Goal: Task Accomplishment & Management: Use online tool/utility

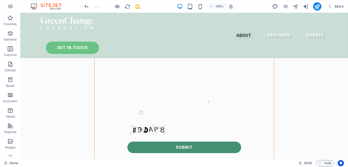
scroll to position [367, 0]
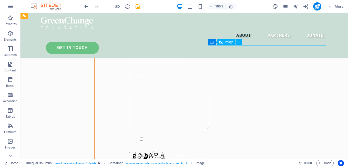
select select "%"
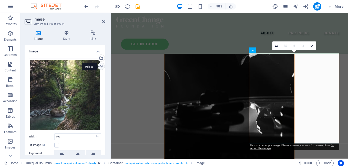
click at [101, 66] on div "Upload" at bounding box center [101, 67] width 8 height 8
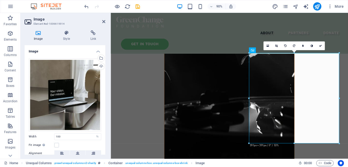
click at [106, 21] on aside "Image Element #ed-1006619914 Image Style Link Image Drag files here, click to c…" at bounding box center [66, 86] width 90 height 146
click at [104, 21] on icon at bounding box center [103, 21] width 3 height 4
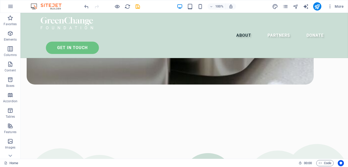
scroll to position [935, 0]
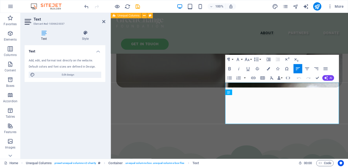
scroll to position [968, 0]
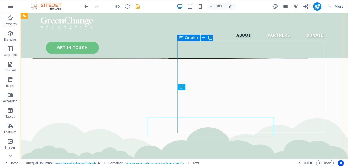
scroll to position [945, 0]
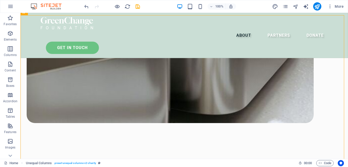
scroll to position [919, 0]
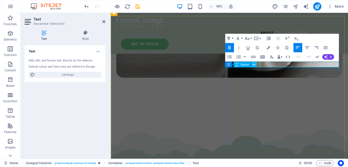
click at [252, 66] on button at bounding box center [254, 65] width 6 height 6
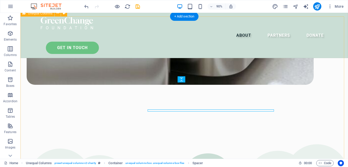
scroll to position [910, 0]
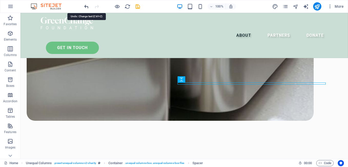
click at [86, 7] on icon "undo" at bounding box center [87, 7] width 6 height 6
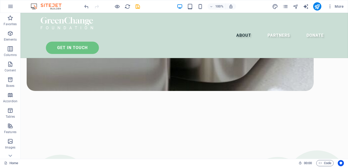
scroll to position [936, 0]
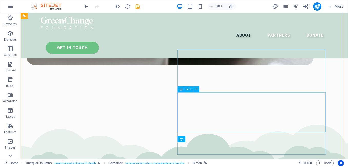
scroll to position [930, 0]
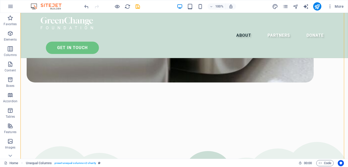
scroll to position [952, 0]
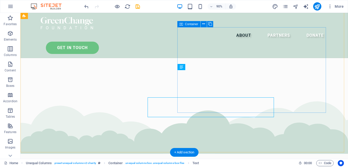
scroll to position [962, 0]
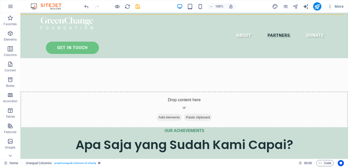
scroll to position [1084, 0]
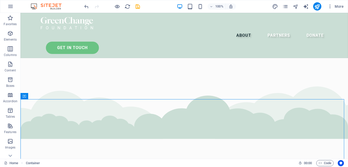
scroll to position [1022, 0]
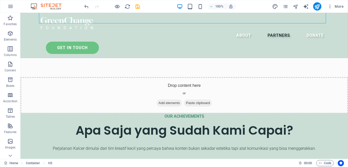
scroll to position [1129, 0]
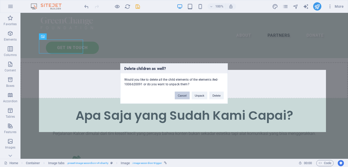
click at [181, 94] on button "Cancel" at bounding box center [182, 96] width 15 height 8
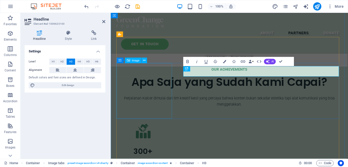
scroll to position [1147, 0]
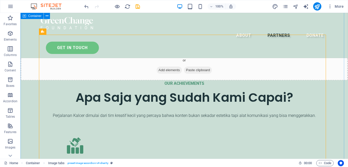
scroll to position [1133, 0]
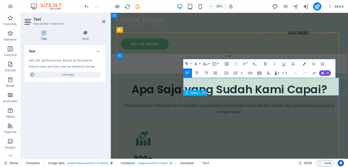
scroll to position [1151, 0]
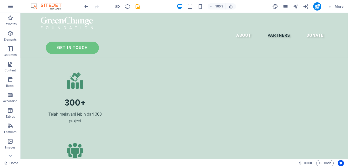
scroll to position [1226, 0]
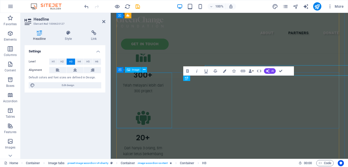
scroll to position [1243, 0]
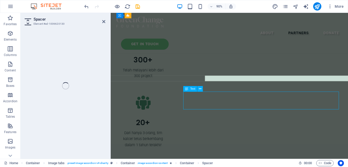
select select "px"
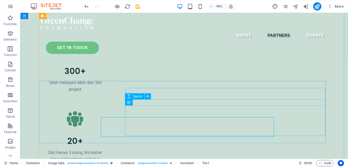
scroll to position [1226, 0]
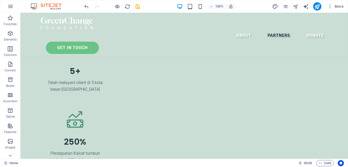
scroll to position [1426, 0]
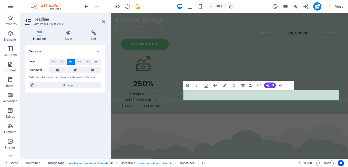
scroll to position [1432, 0]
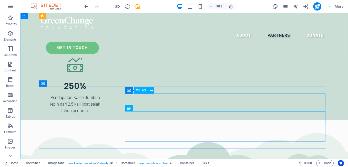
scroll to position [1437, 0]
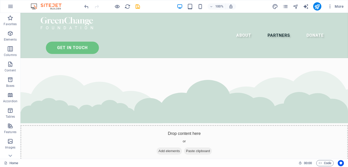
scroll to position [1515, 0]
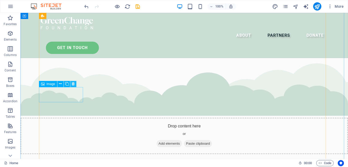
click at [73, 83] on icon at bounding box center [73, 83] width 3 height 5
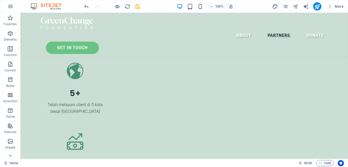
scroll to position [1343, 0]
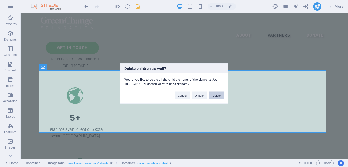
click at [212, 94] on button "Delete" at bounding box center [216, 96] width 14 height 8
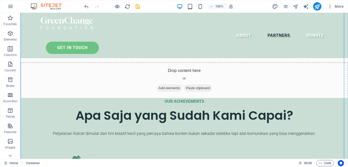
scroll to position [1307, 0]
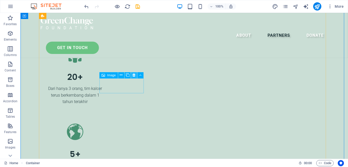
click at [133, 76] on icon at bounding box center [134, 74] width 3 height 5
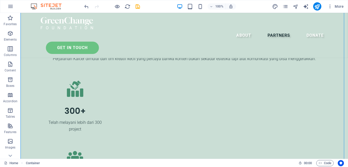
scroll to position [1156, 0]
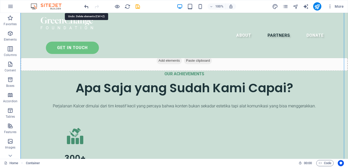
click at [85, 5] on icon "undo" at bounding box center [87, 7] width 6 height 6
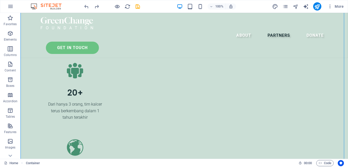
scroll to position [1341, 0]
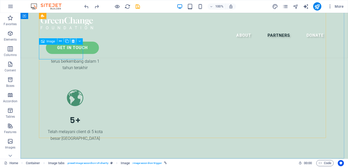
click at [74, 42] on icon at bounding box center [73, 40] width 3 height 5
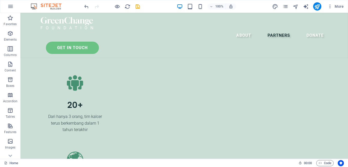
scroll to position [1180, 0]
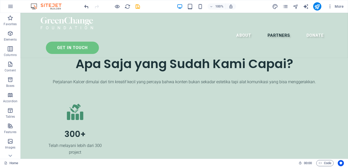
click at [87, 7] on icon "undo" at bounding box center [87, 7] width 6 height 6
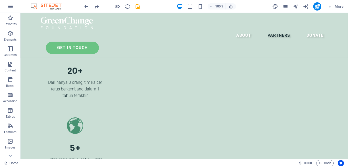
scroll to position [1331, 0]
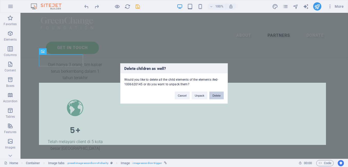
click at [218, 97] on button "Delete" at bounding box center [216, 96] width 14 height 8
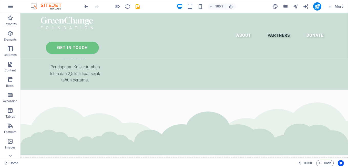
scroll to position [1495, 0]
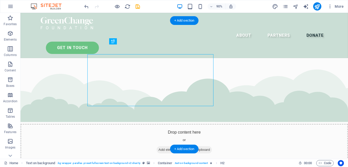
scroll to position [1499, 0]
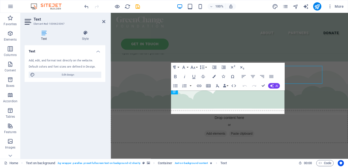
scroll to position [1512, 0]
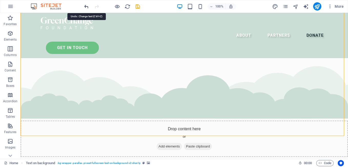
click at [84, 6] on icon "undo" at bounding box center [87, 7] width 6 height 6
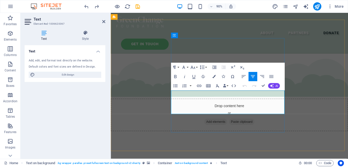
click at [87, 6] on icon "undo" at bounding box center [87, 7] width 6 height 6
click at [89, 6] on icon "undo" at bounding box center [87, 7] width 6 height 6
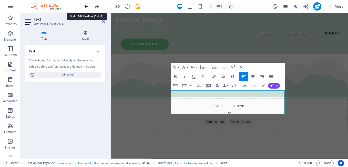
click at [89, 6] on icon "undo" at bounding box center [87, 7] width 6 height 6
click at [97, 5] on icon "redo" at bounding box center [97, 7] width 6 height 6
click at [97, 5] on div at bounding box center [111, 6] width 57 height 8
drag, startPoint x: 97, startPoint y: 5, endPoint x: 103, endPoint y: 22, distance: 17.3
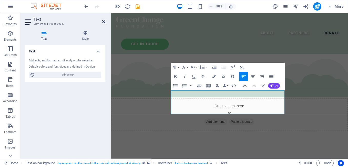
click at [103, 22] on icon at bounding box center [103, 21] width 3 height 4
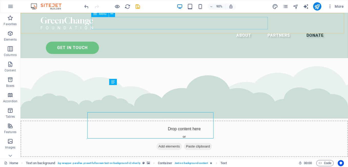
scroll to position [1499, 0]
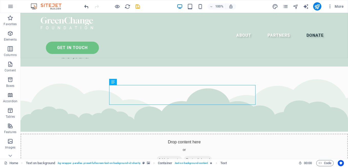
click at [84, 6] on icon "undo" at bounding box center [87, 7] width 6 height 6
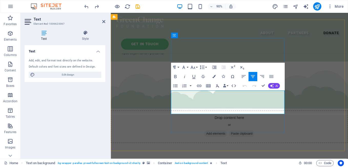
scroll to position [1512, 0]
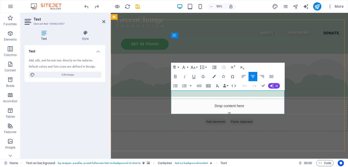
drag, startPoint x: 278, startPoint y: 122, endPoint x: 184, endPoint y: 101, distance: 96.3
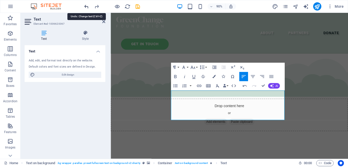
click at [87, 7] on icon "undo" at bounding box center [87, 7] width 6 height 6
click at [98, 5] on icon "redo" at bounding box center [97, 7] width 6 height 6
click at [98, 5] on div at bounding box center [111, 6] width 57 height 8
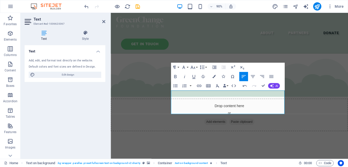
click at [98, 5] on div at bounding box center [111, 6] width 57 height 8
click at [105, 21] on icon at bounding box center [103, 21] width 3 height 4
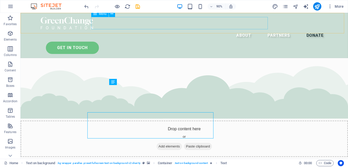
scroll to position [1499, 0]
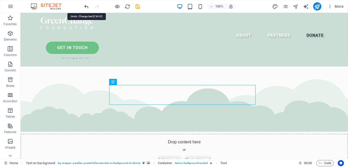
click at [88, 5] on icon "undo" at bounding box center [87, 7] width 6 height 6
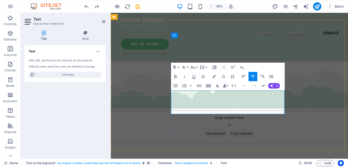
scroll to position [1512, 0]
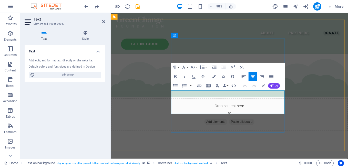
drag, startPoint x: 256, startPoint y: 122, endPoint x: 181, endPoint y: 102, distance: 77.1
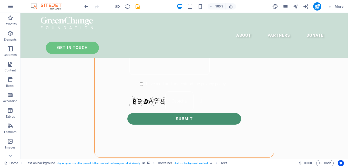
scroll to position [99, 0]
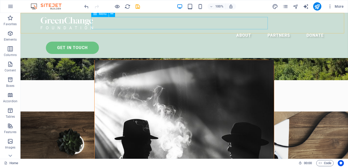
click at [186, 29] on nav "About Partners Donate" at bounding box center [184, 35] width 287 height 12
select select "px"
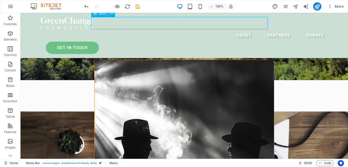
select select "px"
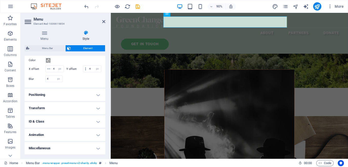
scroll to position [0, 0]
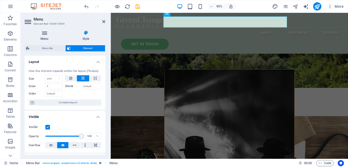
click at [44, 35] on icon at bounding box center [45, 32] width 40 height 5
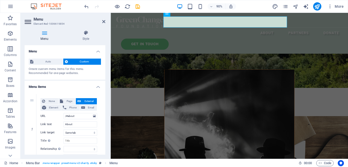
scroll to position [165, 0]
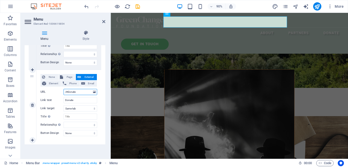
click at [80, 93] on input "/#donate" at bounding box center [81, 92] width 34 height 6
type input "/#"
select select
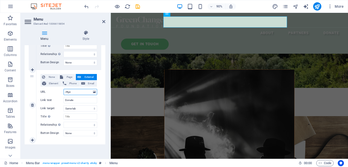
type input "/#get"
select select
type input "/#getintouch"
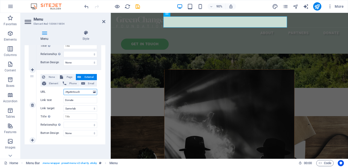
select select
type input "/#getintouch"
click at [76, 101] on input "Donate" at bounding box center [81, 100] width 34 height 6
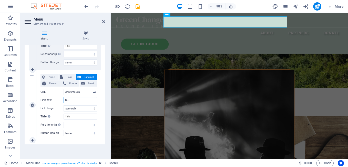
type input "D"
select select
type input "GET IN"
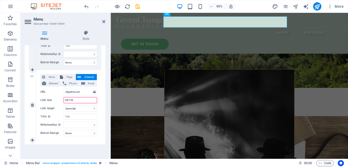
select select
type input "GE"
select select
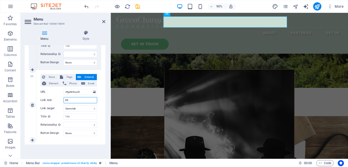
select select
type input "G"
select select
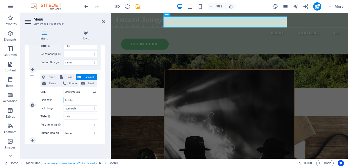
select select
click at [87, 8] on icon "undo" at bounding box center [87, 7] width 6 height 6
select select
type input "GE"
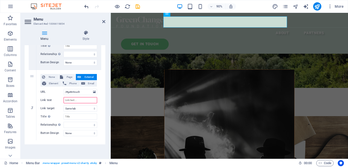
select select
click at [87, 8] on icon "undo" at bounding box center [87, 7] width 6 height 6
select select
type input "GET IN"
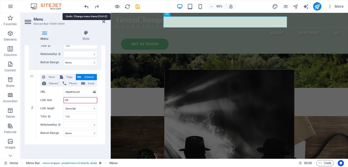
select select
click at [87, 8] on icon "undo" at bounding box center [87, 7] width 6 height 6
select select
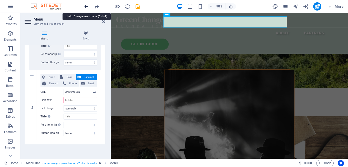
click at [87, 8] on icon "undo" at bounding box center [87, 7] width 6 height 6
select select
type input "Donate"
select select
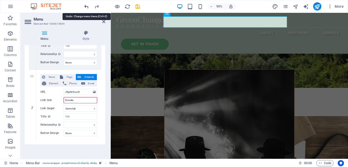
click at [87, 8] on icon "undo" at bounding box center [87, 7] width 6 height 6
select select
type input "/#get"
select select
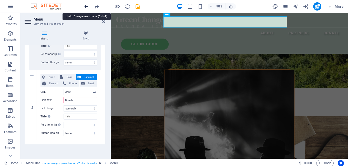
click at [87, 8] on icon "undo" at bounding box center [87, 7] width 6 height 6
select select
type input "/#"
select select
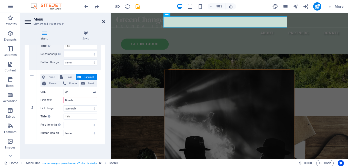
click at [105, 22] on icon at bounding box center [103, 21] width 3 height 4
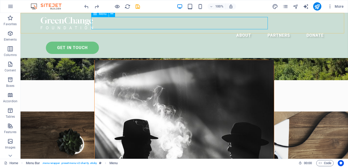
click at [256, 29] on nav "About Partners Donate" at bounding box center [184, 35] width 287 height 12
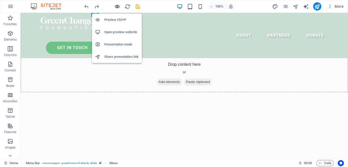
click at [117, 6] on icon "button" at bounding box center [117, 7] width 6 height 6
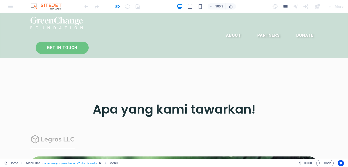
scroll to position [1084, 0]
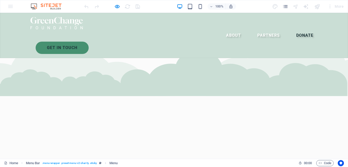
click at [292, 29] on link "Donate" at bounding box center [304, 35] width 25 height 12
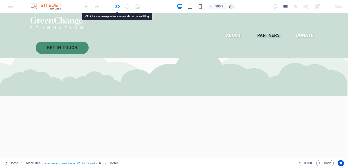
click at [253, 29] on link "Partners" at bounding box center [268, 35] width 31 height 12
click at [292, 29] on link "Donate" at bounding box center [304, 35] width 25 height 12
click at [222, 29] on link "About" at bounding box center [233, 35] width 23 height 12
click at [253, 29] on link "Partners" at bounding box center [268, 35] width 31 height 12
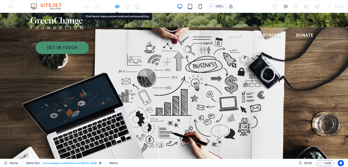
scroll to position [0, 0]
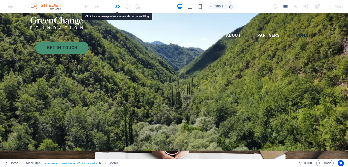
click at [292, 29] on link "Donate" at bounding box center [304, 35] width 25 height 12
click at [328, 23] on div "Menu About Partners Donate Get in touch" at bounding box center [174, 35] width 348 height 45
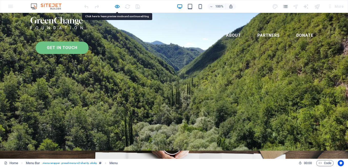
click at [89, 42] on link "Get in touch" at bounding box center [62, 48] width 53 height 12
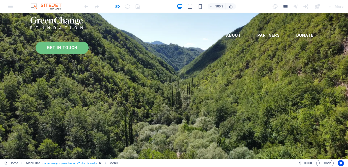
click at [89, 42] on link "Get in touch" at bounding box center [62, 48] width 53 height 12
click at [229, 29] on ul "About Partners Donate" at bounding box center [174, 35] width 287 height 12
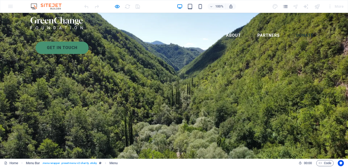
click at [292, 29] on link "Donate" at bounding box center [304, 35] width 25 height 12
click at [253, 29] on link "Partners" at bounding box center [268, 35] width 31 height 12
click at [222, 29] on link "About" at bounding box center [233, 35] width 23 height 12
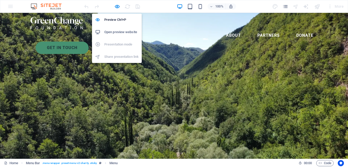
click at [117, 6] on icon "button" at bounding box center [117, 7] width 6 height 6
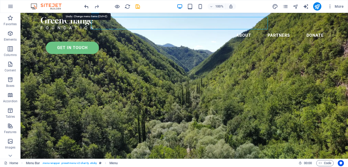
click at [86, 6] on icon "undo" at bounding box center [87, 7] width 6 height 6
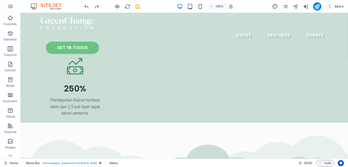
scroll to position [1508, 0]
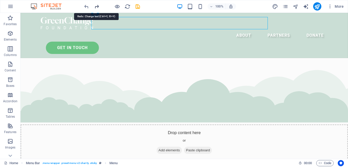
click at [96, 6] on icon "redo" at bounding box center [97, 7] width 6 height 6
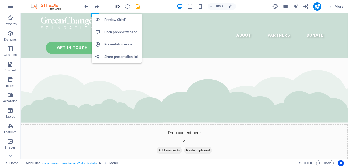
click at [117, 7] on icon "button" at bounding box center [117, 7] width 6 height 6
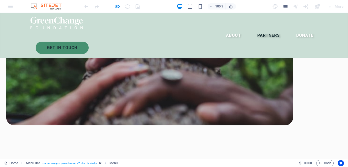
scroll to position [1084, 0]
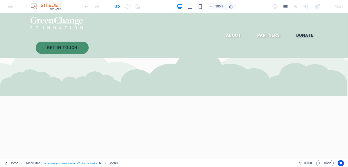
click at [292, 29] on link "Donate" at bounding box center [304, 35] width 25 height 12
click at [253, 29] on link "Partners" at bounding box center [268, 35] width 31 height 12
click at [222, 29] on link "About" at bounding box center [233, 35] width 23 height 12
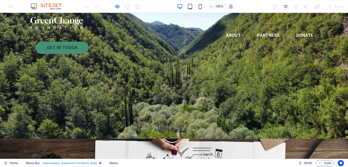
scroll to position [0, 0]
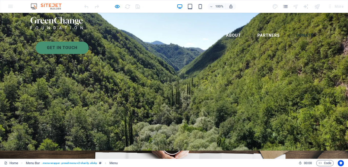
click at [292, 29] on link "Donate" at bounding box center [304, 35] width 25 height 12
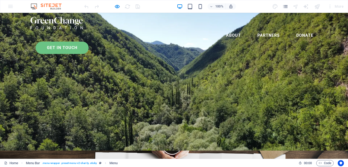
click at [89, 42] on link "Get in touch" at bounding box center [62, 48] width 53 height 12
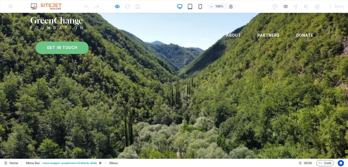
click at [89, 42] on link "Get in touch" at bounding box center [62, 48] width 53 height 12
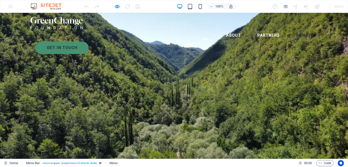
click at [292, 29] on link "Donate" at bounding box center [304, 35] width 25 height 12
click at [253, 29] on link "Partners" at bounding box center [268, 35] width 31 height 12
drag, startPoint x: 272, startPoint y: 23, endPoint x: 245, endPoint y: 24, distance: 26.7
click at [292, 29] on link "Donate" at bounding box center [304, 35] width 25 height 12
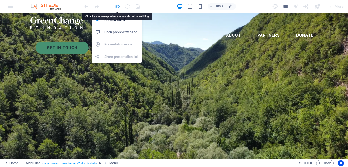
click at [116, 6] on icon "button" at bounding box center [117, 7] width 6 height 6
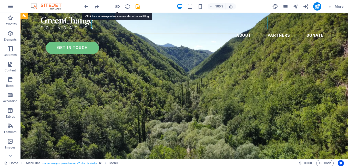
click at [255, 29] on nav "About Partners Donate" at bounding box center [184, 35] width 287 height 12
select select
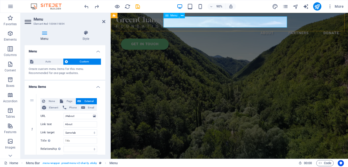
click at [292, 29] on nav "About Partners Donate" at bounding box center [243, 35] width 252 height 12
click at [264, 29] on nav "About Partners Donate" at bounding box center [243, 35] width 252 height 12
click at [224, 29] on nav "About Partners Donate" at bounding box center [243, 35] width 252 height 12
click at [286, 29] on nav "About Partners Donate" at bounding box center [243, 35] width 252 height 12
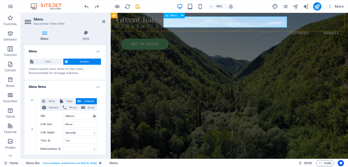
click at [286, 29] on nav "About Partners Donate" at bounding box center [243, 35] width 252 height 12
click at [47, 63] on span "Auto" at bounding box center [48, 61] width 27 height 6
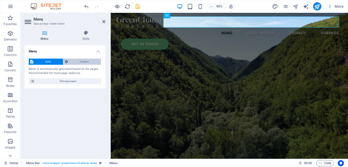
click at [70, 61] on span "Custom" at bounding box center [84, 61] width 30 height 6
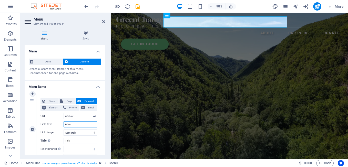
click at [76, 123] on input "About" at bounding box center [81, 124] width 34 height 6
click at [258, 29] on nav "About Partners Donate" at bounding box center [243, 35] width 252 height 12
click at [105, 22] on icon at bounding box center [103, 21] width 3 height 4
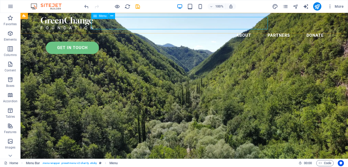
click at [222, 29] on nav "About Partners Donate" at bounding box center [184, 35] width 287 height 12
select select
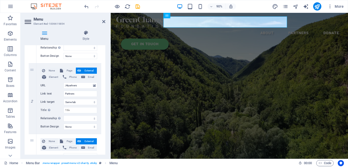
scroll to position [97, 0]
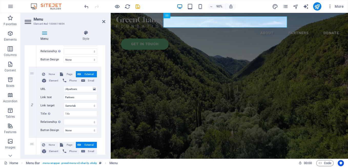
click at [102, 21] on h2 "Menu" at bounding box center [70, 19] width 72 height 5
click at [103, 21] on icon at bounding box center [103, 21] width 3 height 4
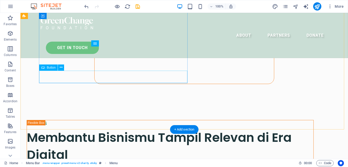
scroll to position [0, 0]
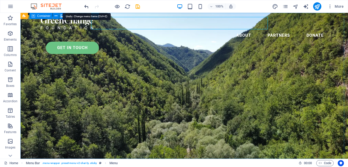
click at [85, 6] on icon "undo" at bounding box center [87, 7] width 6 height 6
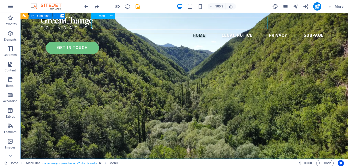
click at [166, 29] on nav "Home Legal Notice Privacy Subpage" at bounding box center [184, 35] width 287 height 12
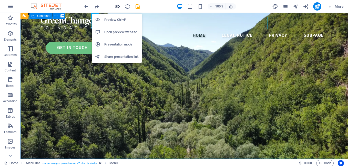
click at [117, 6] on icon "button" at bounding box center [117, 7] width 6 height 6
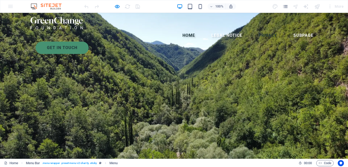
click at [255, 29] on link "Privacy" at bounding box center [268, 35] width 27 height 12
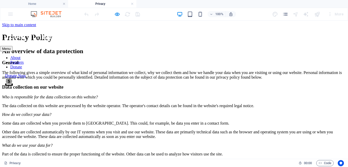
click at [280, 73] on div "Donate Now" at bounding box center [176, 75] width 343 height 5
click at [248, 55] on nav "About Partners Donate" at bounding box center [174, 62] width 348 height 14
click at [41, 4] on h4 "Home" at bounding box center [34, 4] width 68 height 6
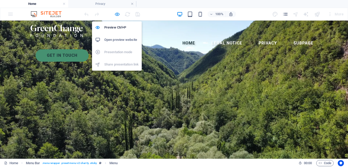
click at [115, 15] on icon "button" at bounding box center [117, 14] width 6 height 6
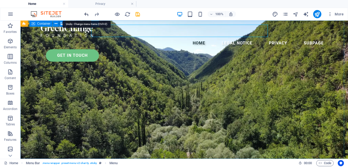
click at [84, 14] on icon "undo" at bounding box center [87, 14] width 6 height 6
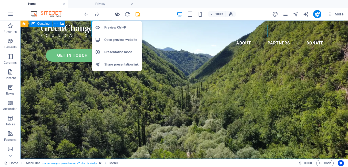
click at [118, 14] on icon "button" at bounding box center [117, 14] width 6 height 6
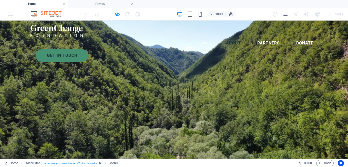
click at [222, 37] on link "About" at bounding box center [233, 43] width 23 height 12
click at [253, 37] on link "Partners" at bounding box center [268, 43] width 31 height 12
click at [292, 37] on link "Donate" at bounding box center [304, 43] width 25 height 12
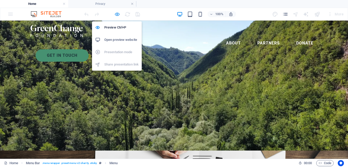
click at [116, 14] on icon "button" at bounding box center [117, 14] width 6 height 6
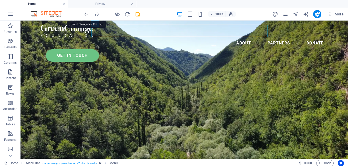
click at [87, 14] on icon "undo" at bounding box center [87, 14] width 6 height 6
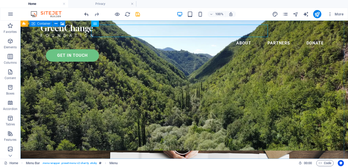
click at [88, 13] on icon "undo" at bounding box center [87, 14] width 6 height 6
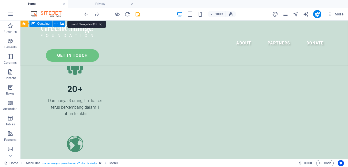
scroll to position [1504, 0]
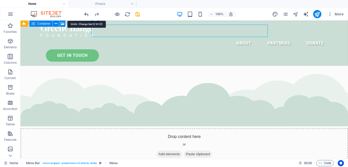
click at [85, 12] on icon "undo" at bounding box center [87, 14] width 6 height 6
click at [86, 15] on icon "undo" at bounding box center [87, 14] width 6 height 6
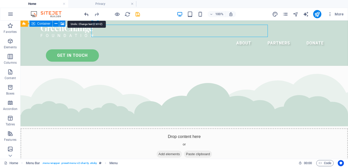
click at [86, 15] on icon "undo" at bounding box center [87, 14] width 6 height 6
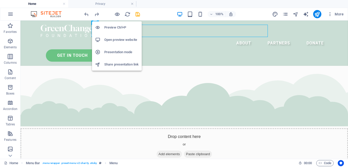
click at [115, 13] on icon "button" at bounding box center [117, 14] width 6 height 6
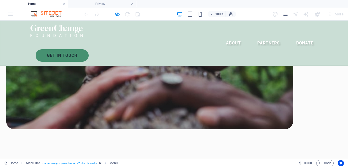
scroll to position [798, 0]
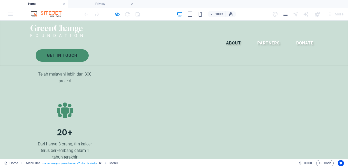
click at [222, 37] on link "About" at bounding box center [233, 43] width 23 height 12
click at [253, 37] on link "Partners" at bounding box center [268, 43] width 31 height 12
click at [292, 37] on link "Donate" at bounding box center [304, 43] width 25 height 12
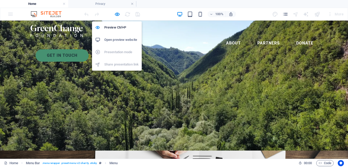
click at [118, 13] on icon "button" at bounding box center [117, 14] width 6 height 6
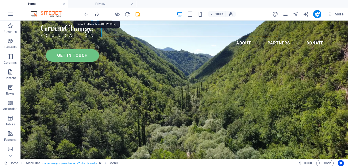
click at [99, 15] on icon "redo" at bounding box center [97, 14] width 6 height 6
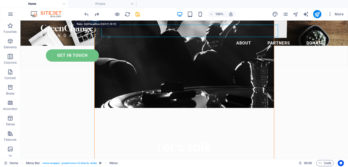
click at [99, 15] on icon "redo" at bounding box center [97, 14] width 6 height 6
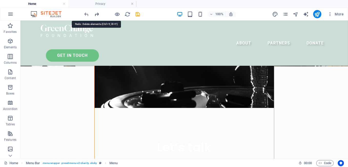
click at [99, 15] on icon "redo" at bounding box center [97, 14] width 6 height 6
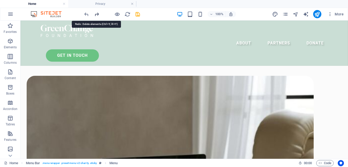
click at [99, 15] on icon "redo" at bounding box center [97, 14] width 6 height 6
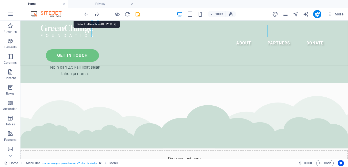
click at [99, 15] on icon "redo" at bounding box center [97, 14] width 6 height 6
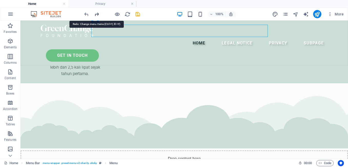
click at [99, 15] on icon "redo" at bounding box center [97, 14] width 6 height 6
click at [99, 15] on div at bounding box center [111, 14] width 57 height 8
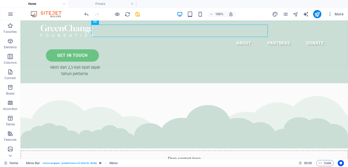
click at [99, 15] on div at bounding box center [111, 14] width 57 height 8
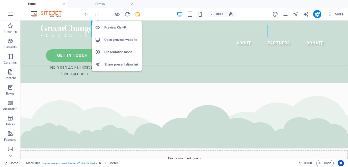
click at [127, 39] on h6 "Open preview website" at bounding box center [121, 40] width 34 height 6
click at [118, 14] on icon "button" at bounding box center [117, 14] width 6 height 6
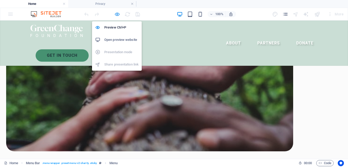
scroll to position [1084, 0]
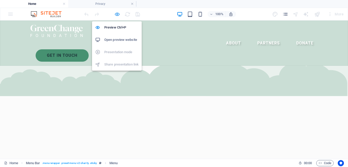
click at [118, 14] on icon "button" at bounding box center [117, 14] width 6 height 6
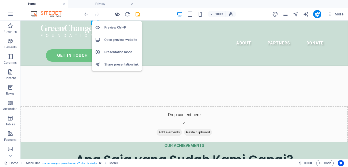
scroll to position [1284, 0]
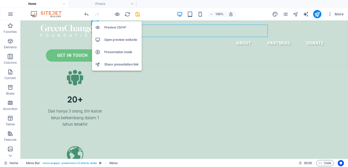
click at [120, 63] on h6 "Share presentation link" at bounding box center [121, 64] width 34 height 6
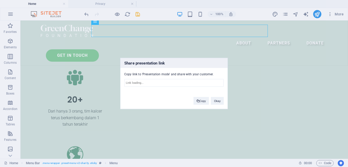
type input "[URL][DOMAIN_NAME]"
click at [202, 100] on button "Copy" at bounding box center [202, 101] width 16 height 8
click at [222, 100] on button "Okay" at bounding box center [217, 101] width 13 height 8
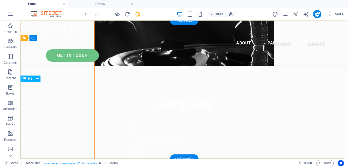
scroll to position [0, 0]
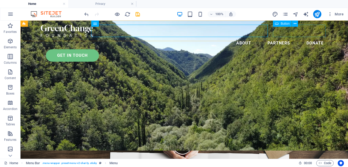
click at [298, 49] on div "Get in touch" at bounding box center [187, 55] width 282 height 12
click at [262, 37] on nav "About Partners Donate" at bounding box center [184, 43] width 287 height 12
select select
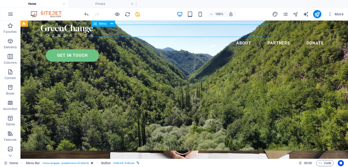
select select
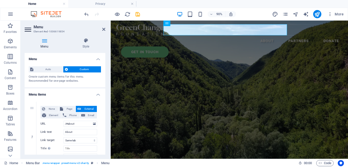
scroll to position [173, 0]
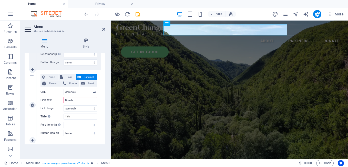
drag, startPoint x: 79, startPoint y: 98, endPoint x: 62, endPoint y: 101, distance: 17.5
click at [62, 101] on div "Link text Donate" at bounding box center [69, 100] width 57 height 6
type input "GET"
select select
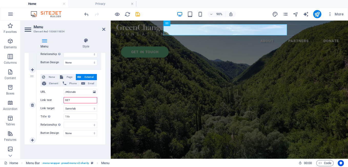
select select
type input "GET IN"
select select
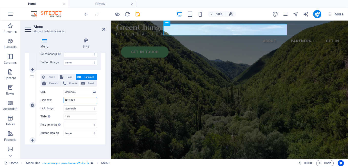
type input "GET IN TO"
select select
type input "GET IN TOUCH"
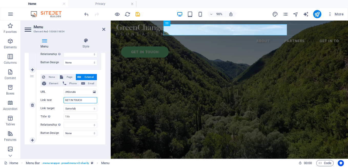
select select
type input "GET IN TOUCH"
drag, startPoint x: 80, startPoint y: 92, endPoint x: 68, endPoint y: 92, distance: 11.5
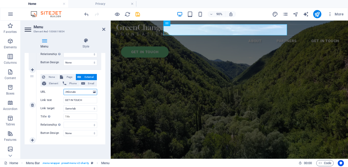
click at [68, 92] on input "/#donate" at bounding box center [81, 92] width 34 height 6
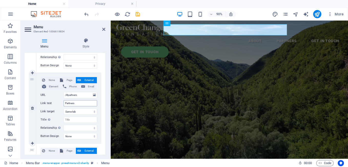
scroll to position [100, 0]
drag, startPoint x: 78, startPoint y: 102, endPoint x: 35, endPoint y: 101, distance: 42.8
click at [35, 101] on div "2 None Page External Element Phone Email Page Home Legal Notice Privacy Subpage…" at bounding box center [65, 107] width 73 height 71
type input "OU"
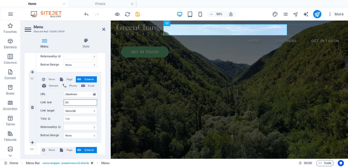
select select
type input "OUR"
select select
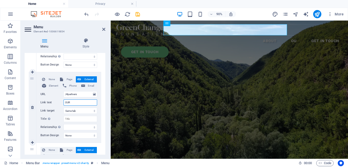
select select
type input "OUR SERVICES"
select select
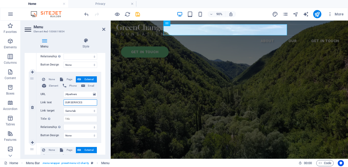
select select
type input "OUR SERVICES"
click at [91, 110] on select "New tab Same tab Overlay" at bounding box center [81, 110] width 34 height 6
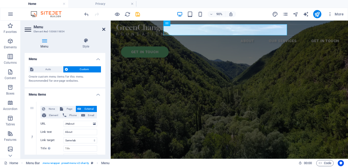
click at [105, 28] on aside "Menu Element #ed-1006619854 Menu Style Menu Auto Custom Create custom menu item…" at bounding box center [66, 90] width 90 height 138
click at [103, 29] on icon at bounding box center [103, 29] width 3 height 4
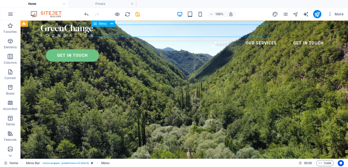
click at [199, 37] on nav "About OUR SERVICES GET IN TOUCH" at bounding box center [184, 43] width 287 height 12
click at [245, 37] on nav "About OUR SERVICES GET IN TOUCH" at bounding box center [184, 43] width 287 height 12
click at [291, 49] on div "Get in touch" at bounding box center [187, 55] width 282 height 12
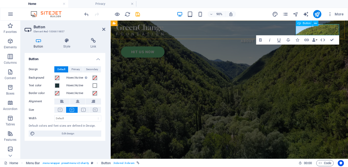
click at [170, 49] on link "HIT US NOW" at bounding box center [146, 55] width 48 height 12
drag, startPoint x: 353, startPoint y: 27, endPoint x: 324, endPoint y: 30, distance: 29.1
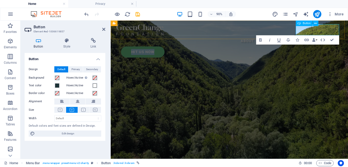
click at [170, 49] on link "HIT US NOW" at bounding box center [146, 55] width 48 height 12
copy link "HIT US NOW"
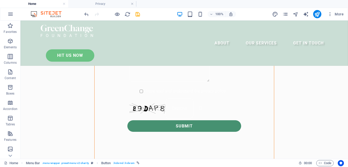
scroll to position [433, 0]
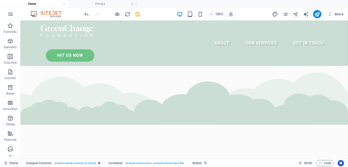
scroll to position [980, 0]
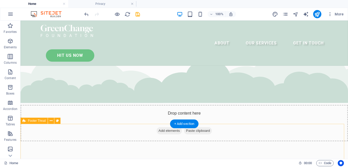
scroll to position [1524, 0]
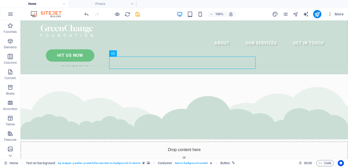
scroll to position [1576, 0]
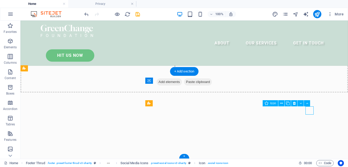
select select "xMidYMid"
select select "px"
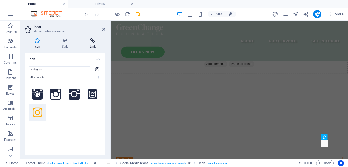
click at [93, 41] on icon at bounding box center [92, 40] width 25 height 5
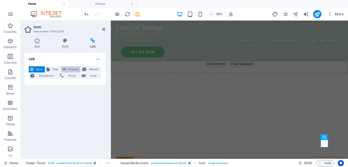
click at [75, 69] on span "External" at bounding box center [73, 69] width 11 height 6
select select "blank"
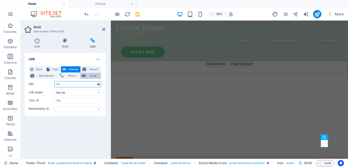
paste input "[URL][DOMAIN_NAME][DOMAIN_NAME]"
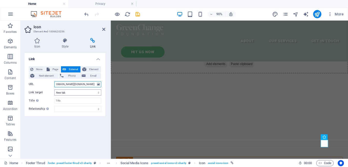
type input "[URL][DOMAIN_NAME][DOMAIN_NAME]"
click at [98, 92] on select "New tab Same tab Overlay" at bounding box center [77, 92] width 47 height 6
click at [99, 110] on select "alternate author bookmark external help license next nofollow noreferrer noopen…" at bounding box center [77, 109] width 47 height 6
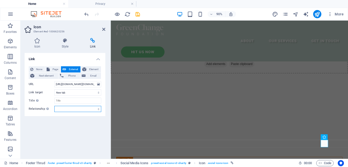
click at [98, 108] on select "alternate author bookmark external help license next nofollow noreferrer noopen…" at bounding box center [77, 109] width 47 height 6
click at [104, 29] on icon at bounding box center [103, 29] width 3 height 4
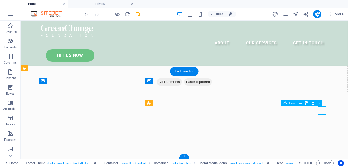
select select "xMidYMid"
select select "px"
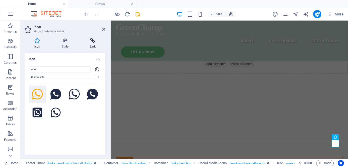
click at [92, 40] on icon at bounding box center [92, 40] width 25 height 5
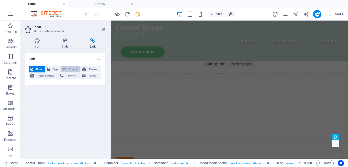
click at [69, 69] on span "External" at bounding box center [73, 69] width 11 height 6
select select "blank"
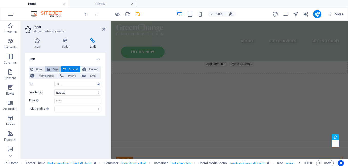
click at [53, 70] on span "Page" at bounding box center [55, 69] width 8 height 6
select select
click at [56, 76] on span "Next element" at bounding box center [46, 76] width 21 height 6
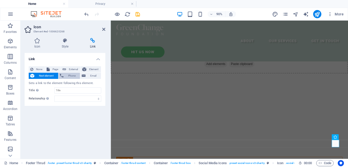
click at [68, 78] on span "Phone" at bounding box center [72, 76] width 14 height 6
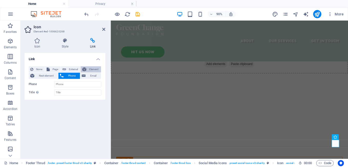
click at [88, 69] on span "Element" at bounding box center [94, 69] width 12 height 6
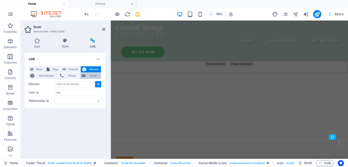
click at [87, 75] on span "Email" at bounding box center [93, 76] width 12 height 6
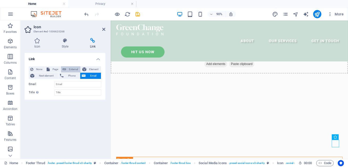
click at [73, 70] on span "External" at bounding box center [73, 69] width 11 height 6
select select "blank"
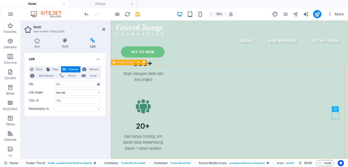
scroll to position [1607, 0]
